Goal: Task Accomplishment & Management: Complete application form

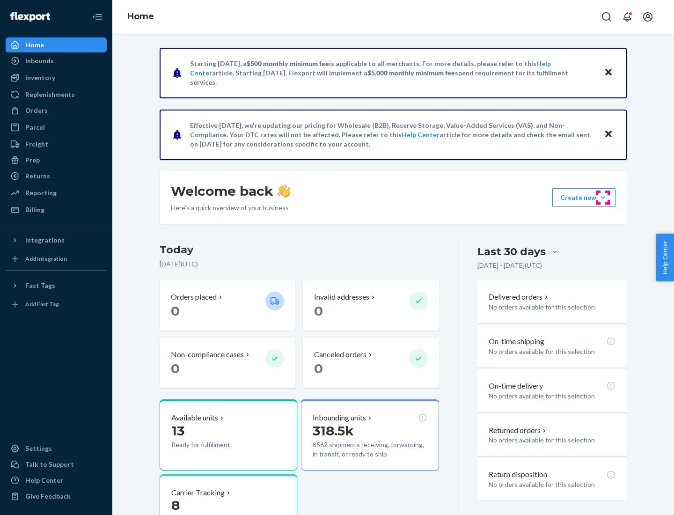
click at [603, 198] on button "Create new Create new inbound Create new order Create new product" at bounding box center [584, 197] width 63 height 19
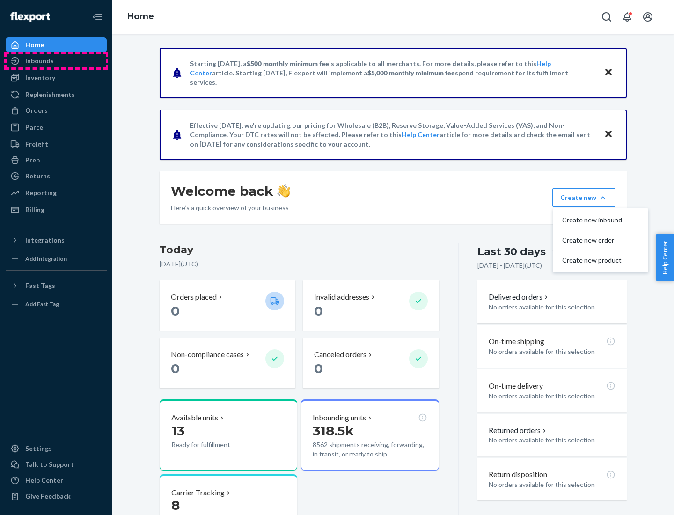
click at [56, 61] on div "Inbounds" at bounding box center [56, 60] width 99 height 13
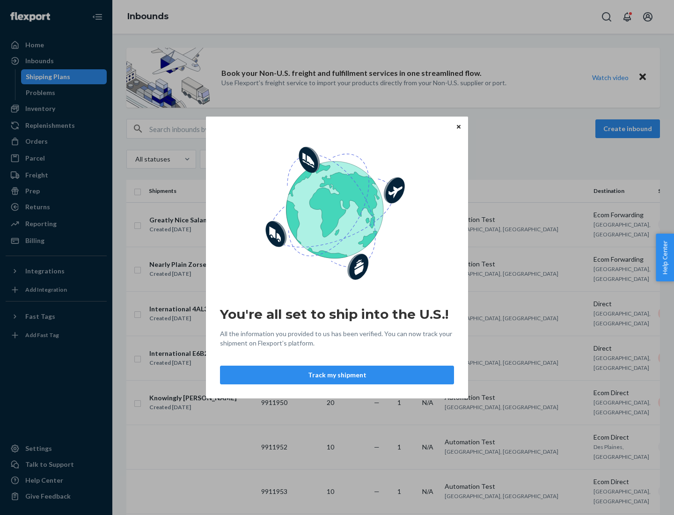
click at [337, 375] on button "Track my shipment" at bounding box center [337, 375] width 234 height 19
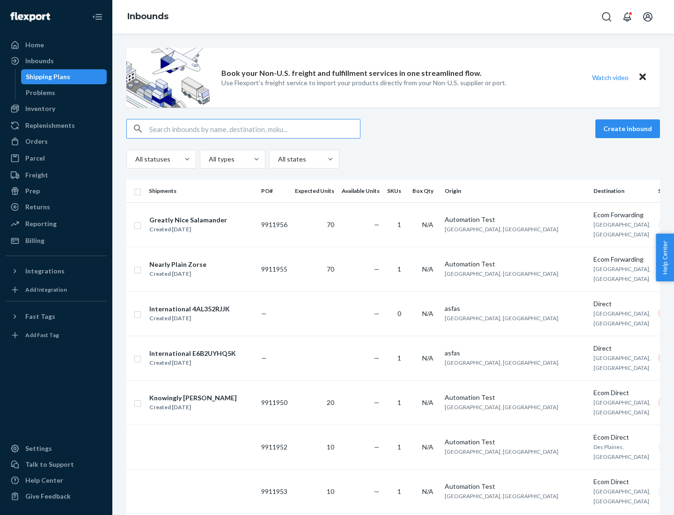
click at [629, 129] on button "Create inbound" at bounding box center [628, 128] width 65 height 19
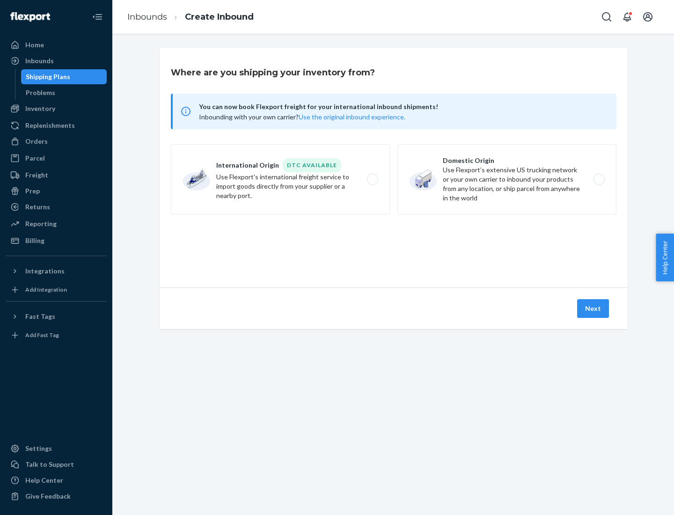
click at [280, 179] on label "International Origin DTC Available Use Flexport's international freight service…" at bounding box center [280, 179] width 219 height 70
click at [372, 179] on input "International Origin DTC Available Use Flexport's international freight service…" at bounding box center [375, 180] width 6 height 6
radio input "true"
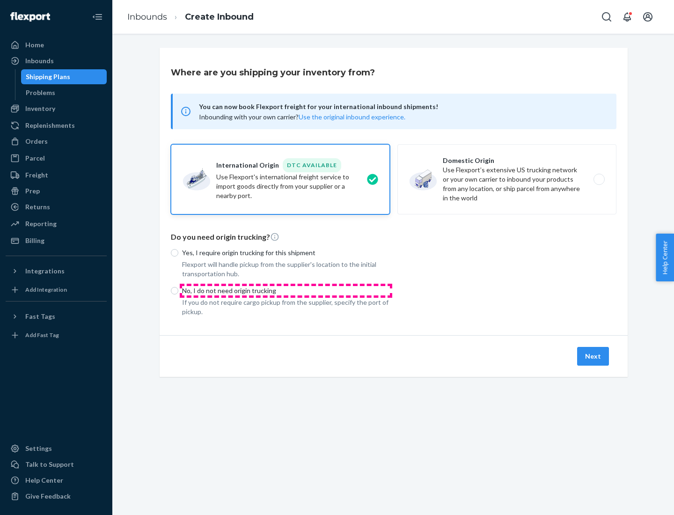
click at [286, 290] on p "No, I do not need origin trucking" at bounding box center [286, 290] width 208 height 9
click at [178, 290] on input "No, I do not need origin trucking" at bounding box center [174, 290] width 7 height 7
radio input "true"
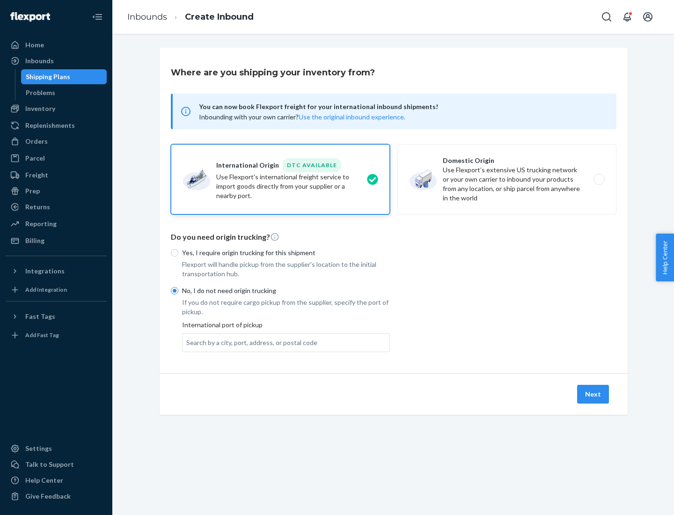
click at [250, 342] on div "Search by a city, port, address, or postal code" at bounding box center [251, 342] width 131 height 9
click at [187, 342] on input "Search by a city, port, address, or postal code" at bounding box center [186, 342] width 1 height 9
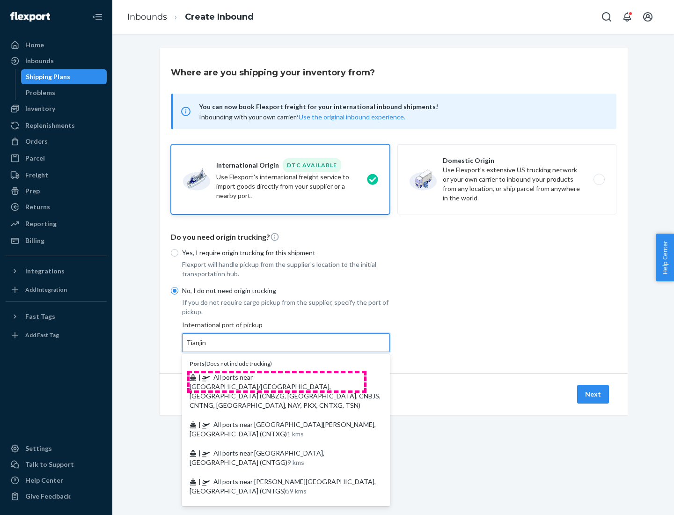
click at [277, 377] on span "| All ports near [GEOGRAPHIC_DATA]/[GEOGRAPHIC_DATA], [GEOGRAPHIC_DATA] (CNBZG,…" at bounding box center [285, 391] width 191 height 36
click at [207, 347] on input "Tianjin" at bounding box center [196, 342] width 21 height 9
type input "All ports near [GEOGRAPHIC_DATA]/[GEOGRAPHIC_DATA], [GEOGRAPHIC_DATA] (CNBZG, […"
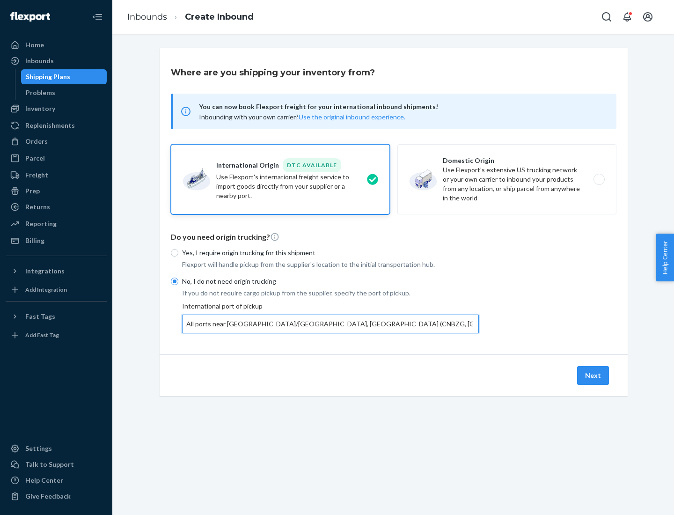
click at [594, 375] on button "Next" at bounding box center [593, 375] width 32 height 19
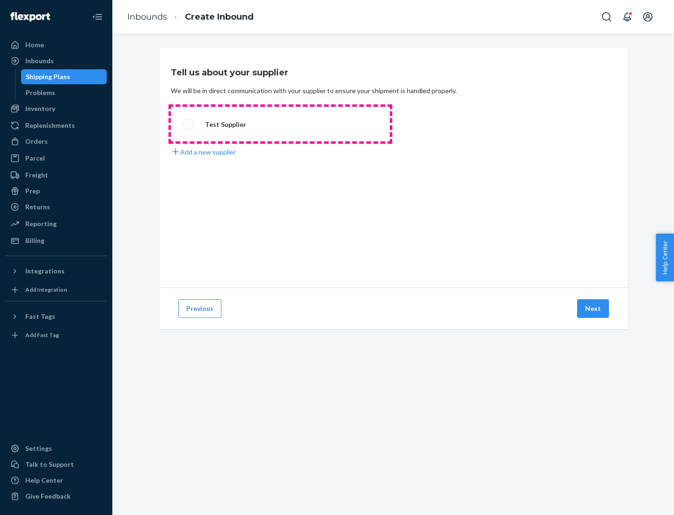
click at [280, 124] on label "Test Supplier" at bounding box center [280, 124] width 219 height 35
click at [189, 124] on input "Test Supplier" at bounding box center [186, 124] width 6 height 6
radio input "true"
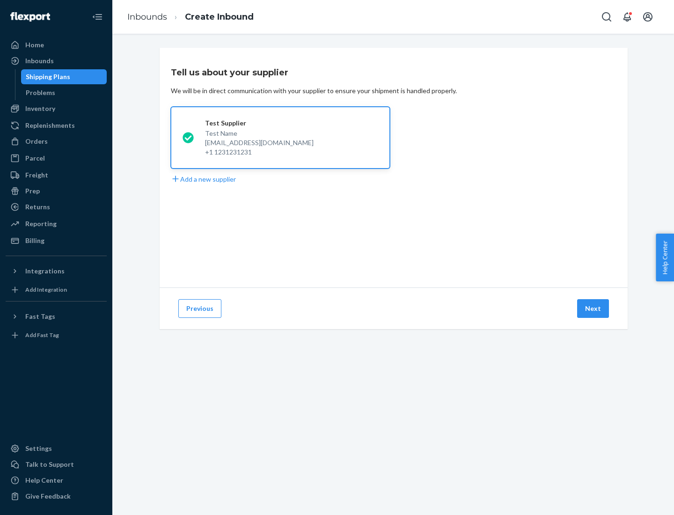
click at [594, 309] on button "Next" at bounding box center [593, 308] width 32 height 19
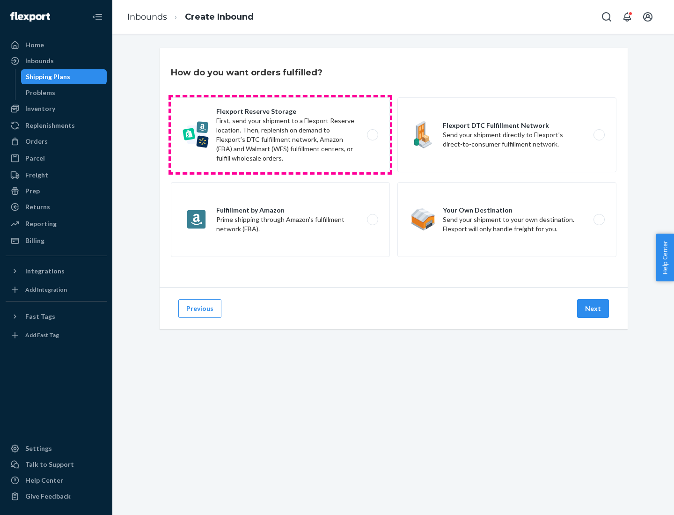
click at [280, 135] on label "Flexport Reserve Storage First, send your shipment to a Flexport Reserve locati…" at bounding box center [280, 134] width 219 height 75
click at [372, 135] on input "Flexport Reserve Storage First, send your shipment to a Flexport Reserve locati…" at bounding box center [375, 135] width 6 height 6
radio input "true"
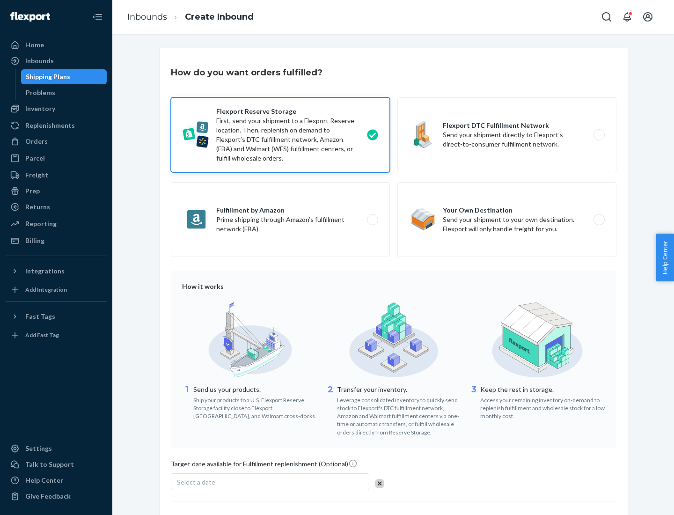
scroll to position [77, 0]
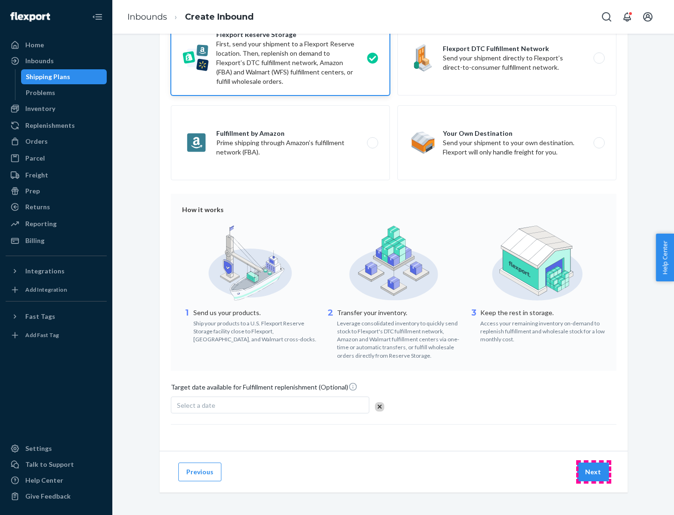
click at [594, 472] on button "Next" at bounding box center [593, 472] width 32 height 19
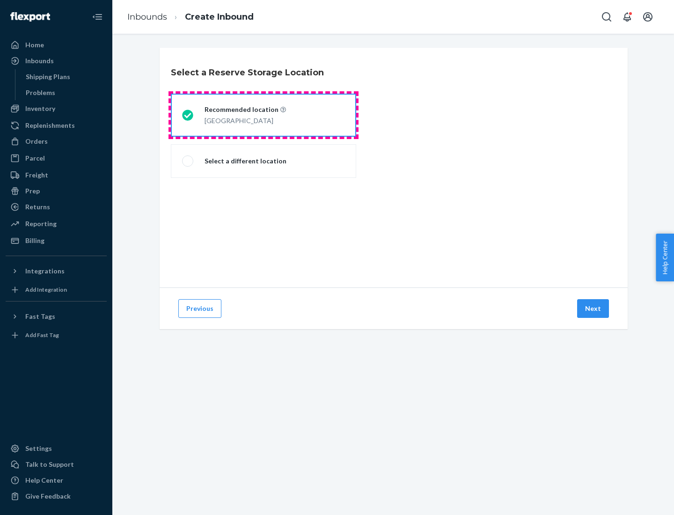
click at [264, 115] on div "[GEOGRAPHIC_DATA]" at bounding box center [245, 119] width 81 height 11
click at [188, 115] on input "Recommended location [GEOGRAPHIC_DATA]" at bounding box center [185, 115] width 6 height 6
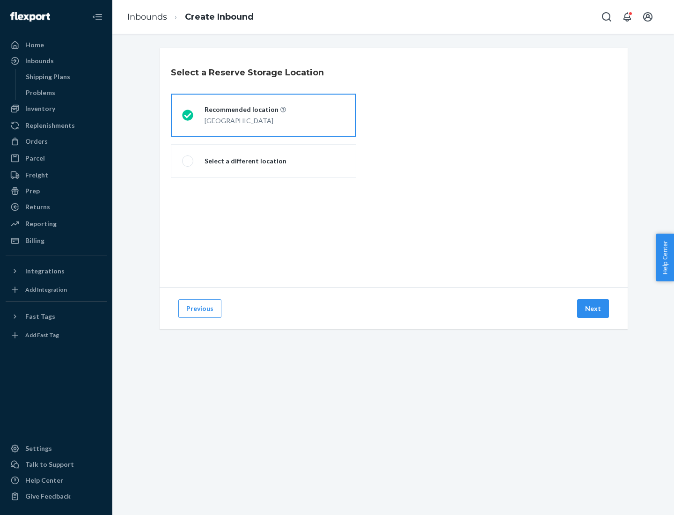
click at [594, 309] on button "Next" at bounding box center [593, 308] width 32 height 19
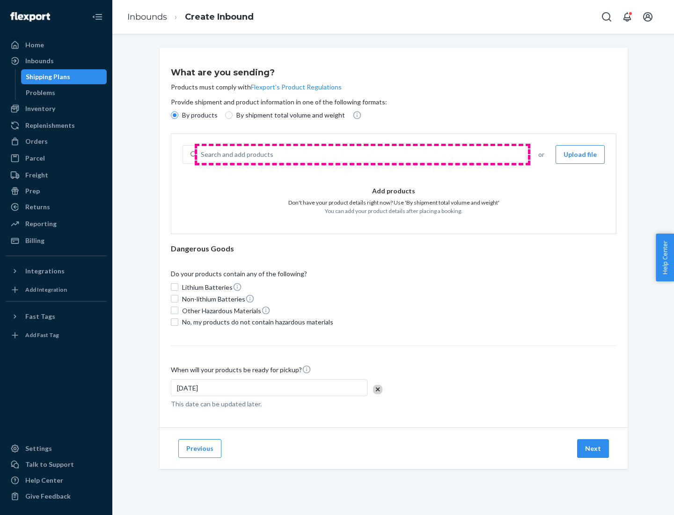
click at [362, 155] on div "Search and add products" at bounding box center [362, 154] width 330 height 17
click at [202, 155] on input "Search and add products" at bounding box center [201, 154] width 1 height 9
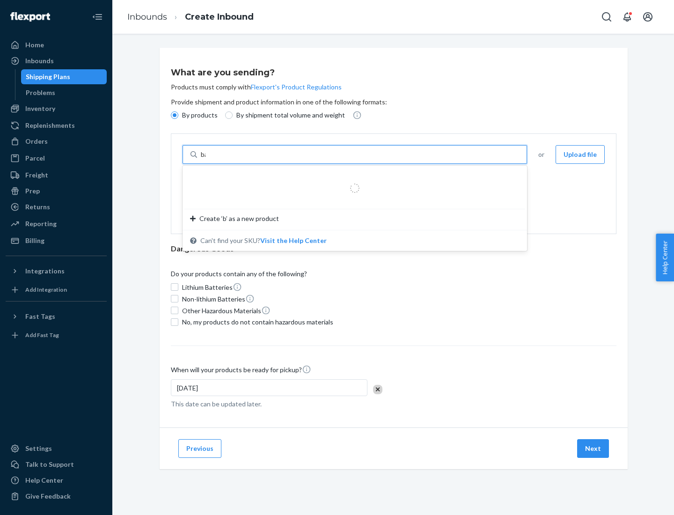
type input "basic"
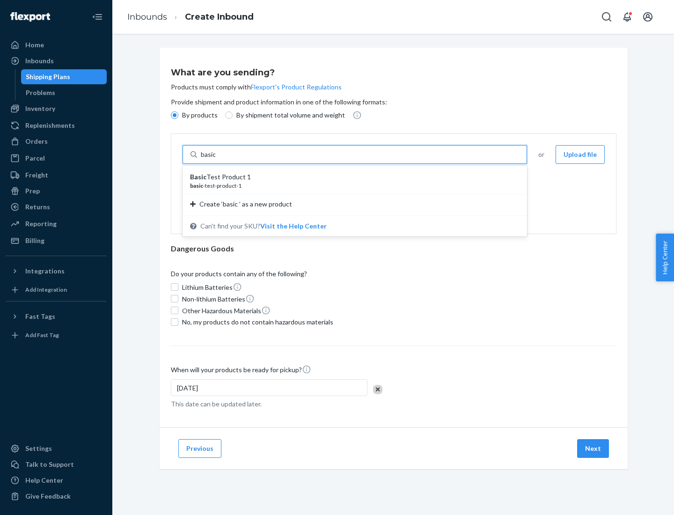
click at [352, 177] on div "Basic Test Product 1" at bounding box center [351, 176] width 322 height 9
click at [218, 159] on input "basic" at bounding box center [209, 154] width 17 height 9
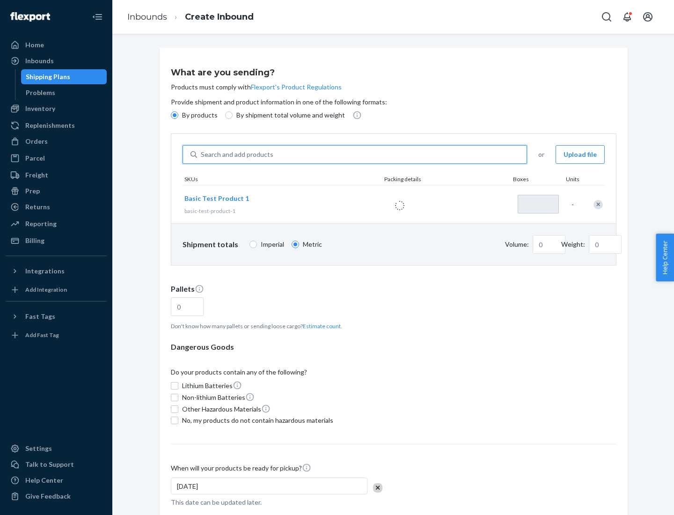
type input "1"
type input "1.09"
type input "3.27"
type input "3"
type input "0.01"
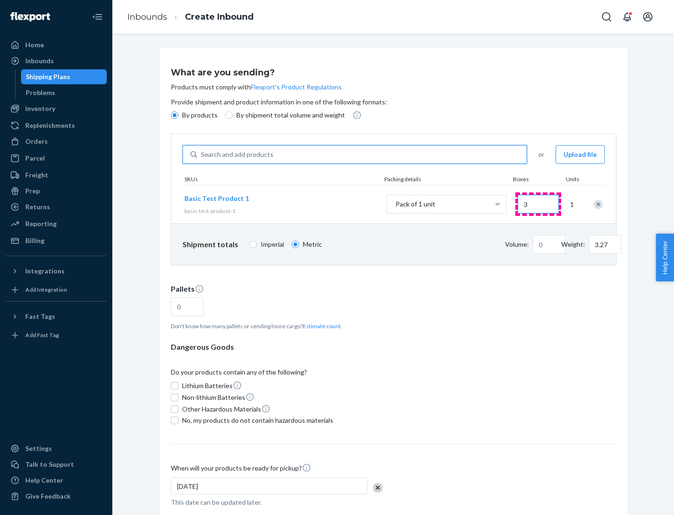
type input "32.66"
type input "30"
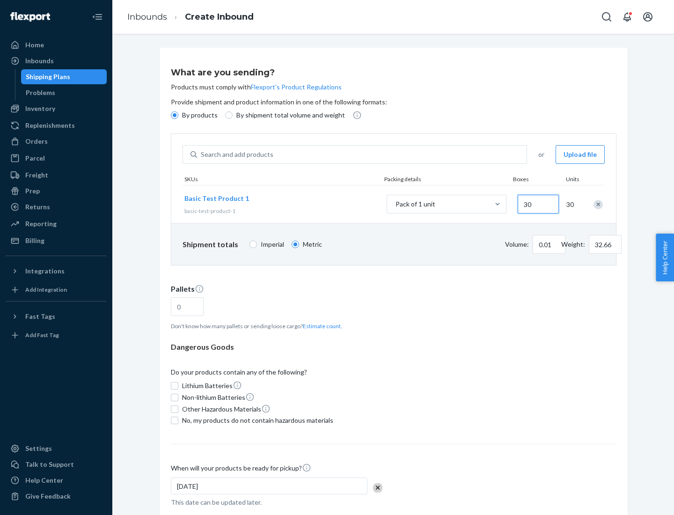
type input "0.07"
type input "326.59"
type input "300"
type input "0.68"
type input "3265.86"
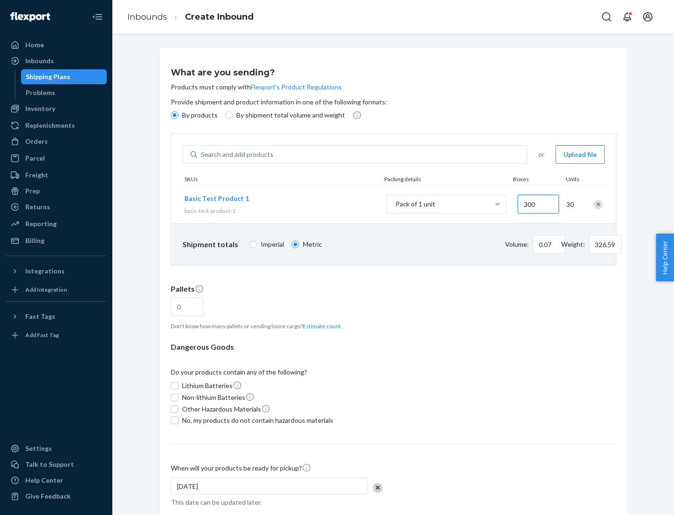
type input "3000"
type input "1.09"
type input "1"
type input "10.89"
type input "10"
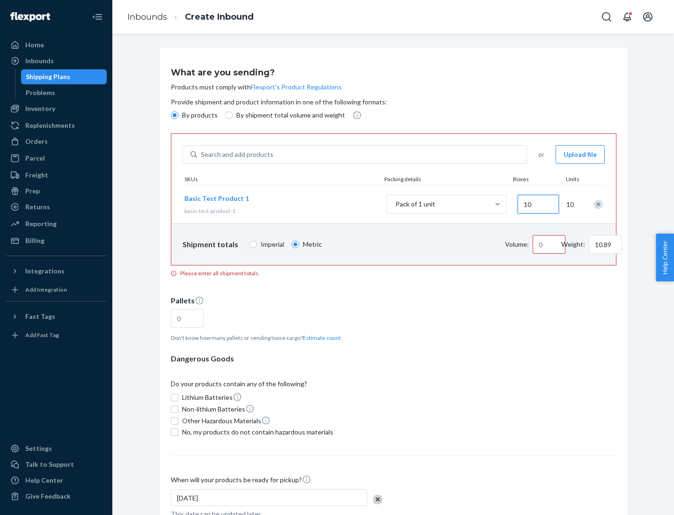
type input "0.02"
type input "108.86"
type input "100"
type input "0.23"
type input "1088.62"
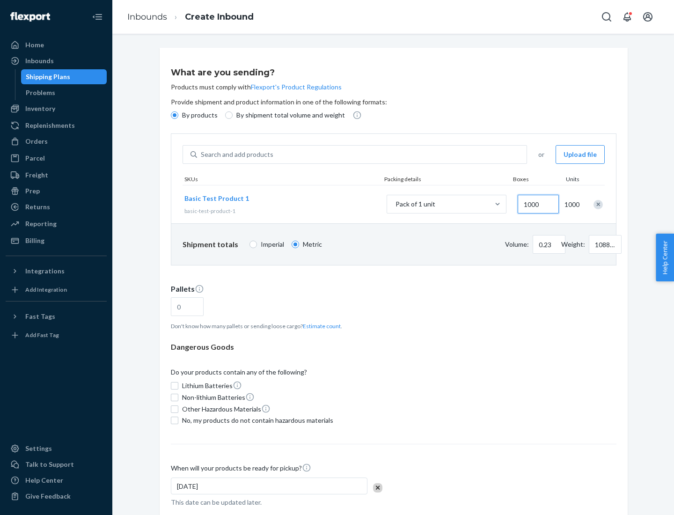
scroll to position [32, 0]
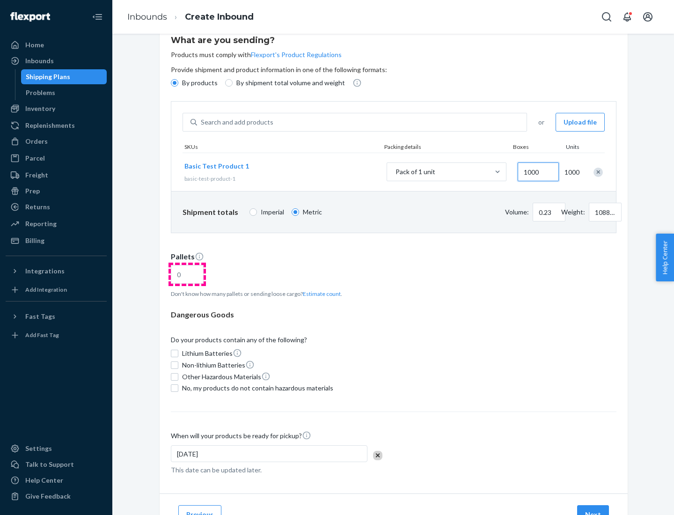
type input "1000"
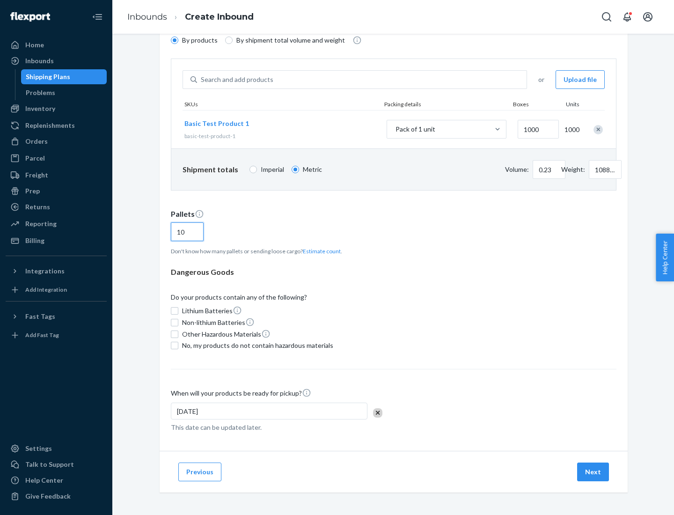
type input "10"
click at [256, 346] on span "No, my products do not contain hazardous materials" at bounding box center [257, 345] width 151 height 9
click at [178, 346] on input "No, my products do not contain hazardous materials" at bounding box center [174, 345] width 7 height 7
checkbox input "true"
click at [594, 472] on button "Next" at bounding box center [593, 472] width 32 height 19
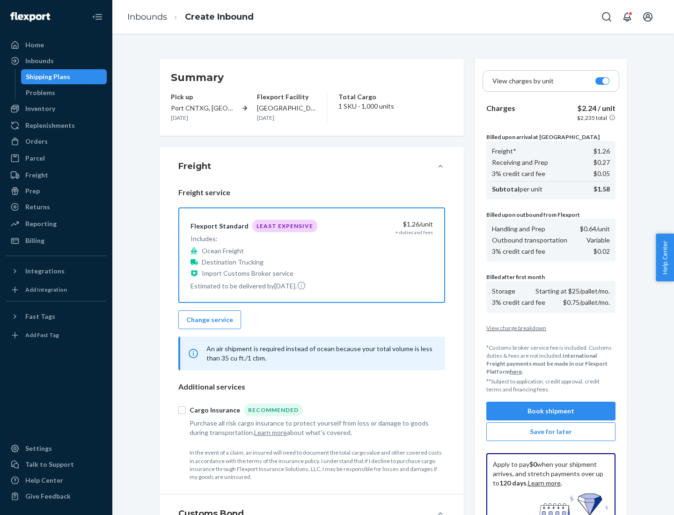
scroll to position [137, 0]
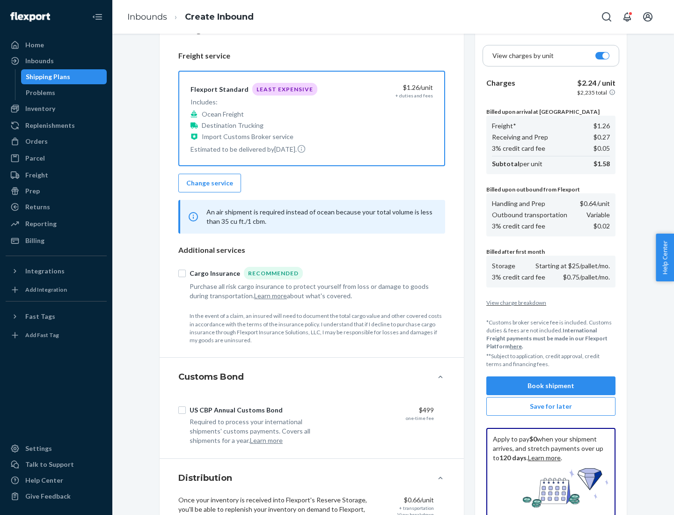
click at [551, 386] on button "Book shipment" at bounding box center [550, 385] width 129 height 19
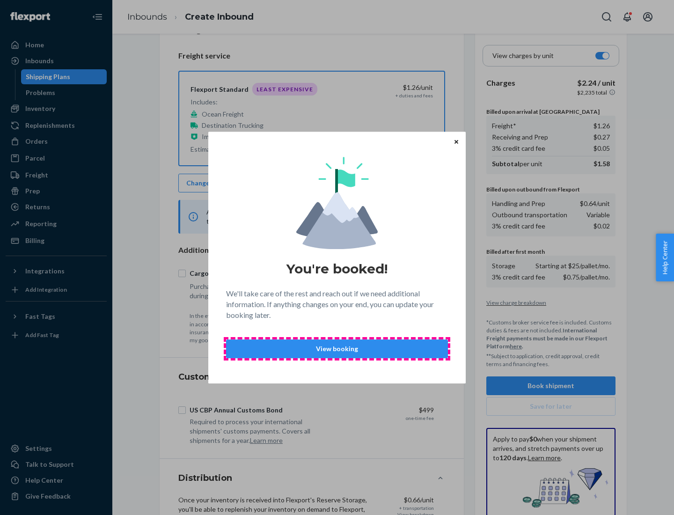
click at [337, 348] on p "View booking" at bounding box center [337, 348] width 206 height 9
